Goal: Task Accomplishment & Management: Manage account settings

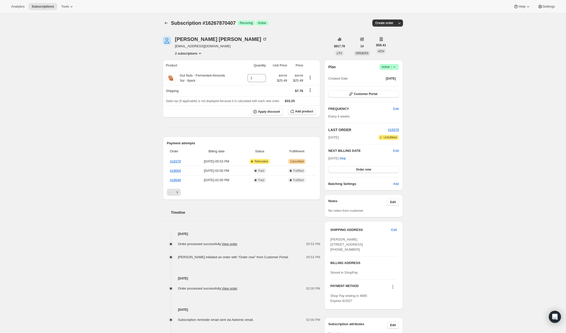
click at [199, 51] on icon "Product actions" at bounding box center [199, 53] width 5 height 5
click at [130, 80] on div "Subscription #16267870407. This page is ready Subscription #16267870407 Success…" at bounding box center [282, 214] width 565 height 402
click at [397, 68] on span "Success Active |" at bounding box center [388, 67] width 19 height 6
click at [388, 84] on span "Cancel subscription" at bounding box center [387, 85] width 29 height 4
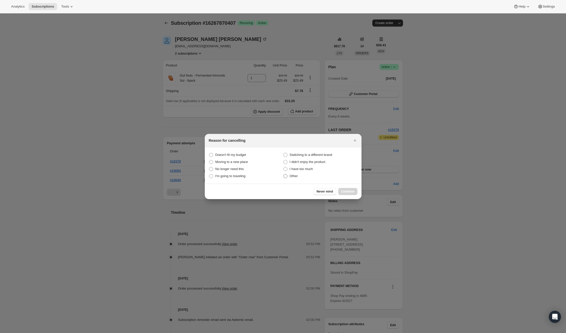
click at [285, 178] on span ":rbk:" at bounding box center [285, 176] width 5 height 5
click at [283, 174] on input "Other" at bounding box center [283, 174] width 0 height 0
radio input "true"
click at [350, 192] on span "Continue" at bounding box center [347, 191] width 13 height 4
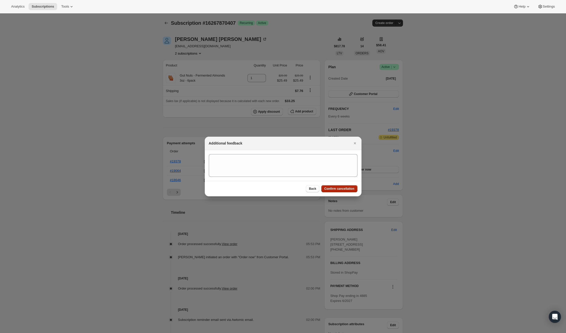
click at [346, 186] on button "Confirm cancellation" at bounding box center [339, 188] width 36 height 7
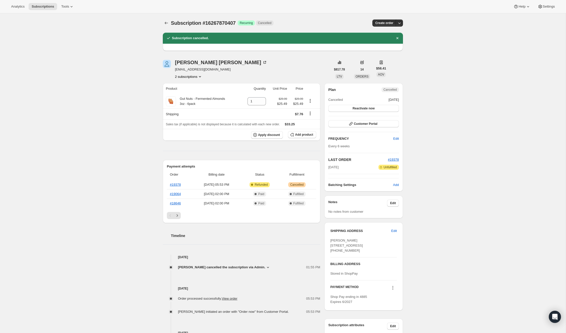
click at [198, 77] on button "2 subscriptions" at bounding box center [189, 76] width 28 height 5
click at [183, 86] on span "15968960711" at bounding box center [181, 86] width 20 height 4
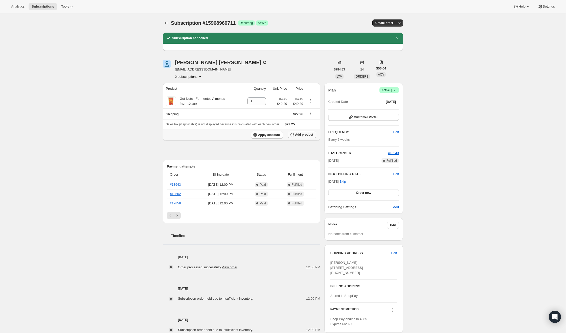
click at [305, 134] on span "Add product" at bounding box center [304, 135] width 18 height 4
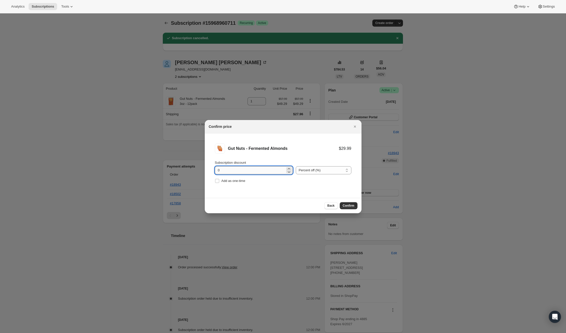
click at [262, 170] on input "0" at bounding box center [250, 170] width 70 height 8
type input "15"
click at [350, 205] on span "Confirm" at bounding box center [349, 206] width 12 height 4
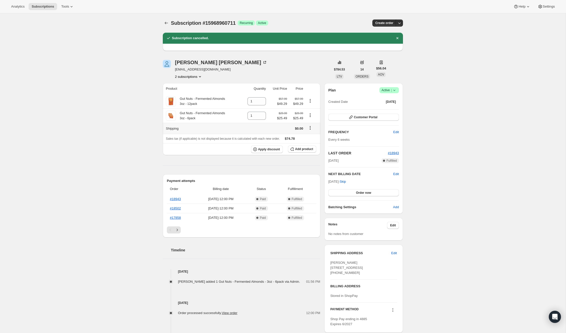
click at [310, 129] on icon "Shipping actions" at bounding box center [309, 127] width 5 height 5
click at [310, 138] on span "Edit shipping rate" at bounding box center [309, 138] width 25 height 4
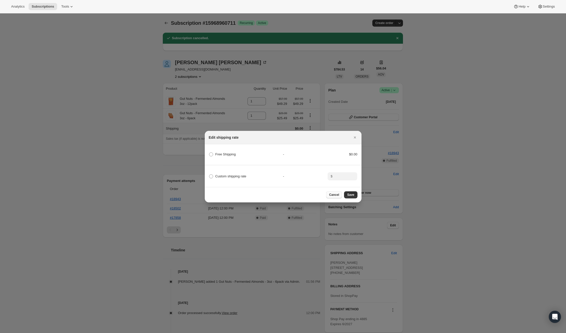
click at [334, 195] on span "Cancel" at bounding box center [334, 195] width 10 height 4
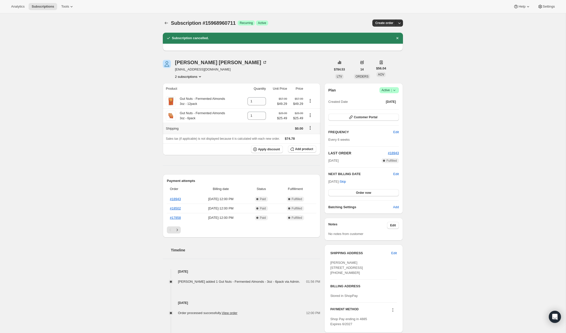
click at [310, 129] on icon "Shipping actions" at bounding box center [309, 127] width 5 height 5
click at [308, 138] on span "Edit shipping rate" at bounding box center [309, 138] width 25 height 4
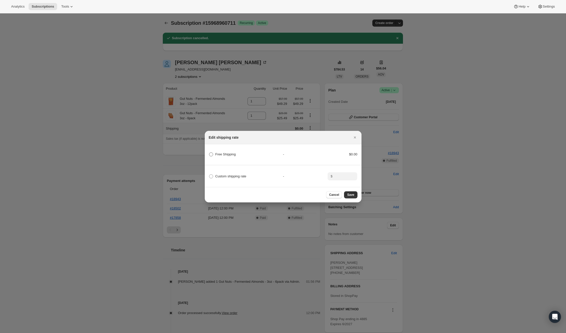
click at [222, 153] on span "Free Shipping" at bounding box center [225, 154] width 20 height 4
click at [209, 153] on Shipping "Free Shipping" at bounding box center [209, 152] width 0 height 0
radio Shipping "true"
click at [351, 195] on span "Save" at bounding box center [350, 195] width 7 height 4
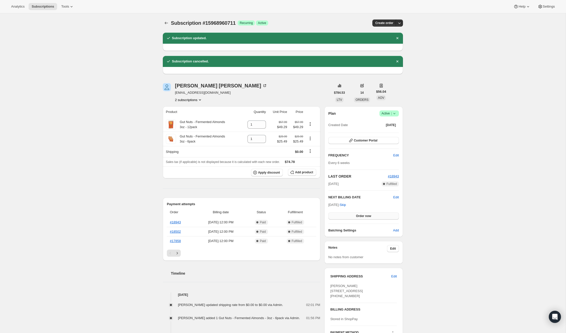
click at [364, 217] on span "Order now" at bounding box center [363, 216] width 15 height 4
click at [362, 216] on span "Click to confirm" at bounding box center [363, 216] width 23 height 4
